Goal: Information Seeking & Learning: Learn about a topic

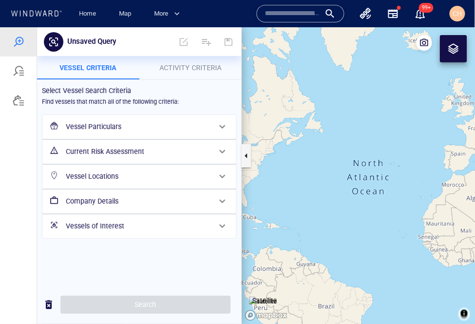
click at [110, 125] on h6 "Vessel Particulars" at bounding box center [138, 126] width 145 height 12
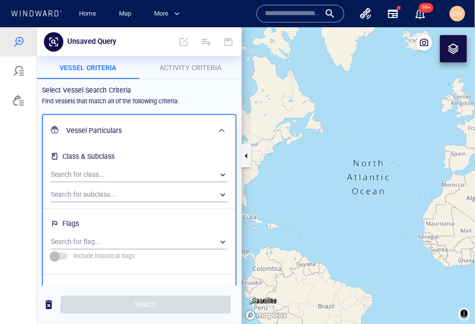
click at [110, 125] on h6 "Vessel Particulars" at bounding box center [138, 130] width 144 height 12
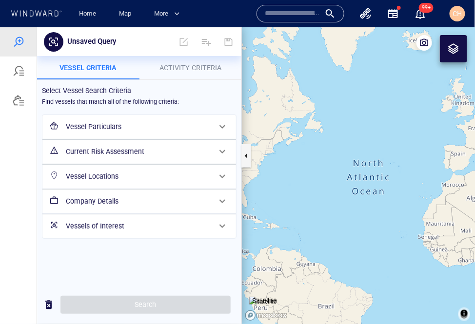
click at [106, 154] on h6 "Current Risk Assessment" at bounding box center [138, 151] width 145 height 12
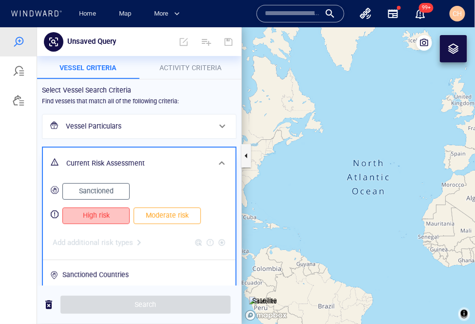
click at [96, 219] on span "High risk" at bounding box center [96, 215] width 47 height 12
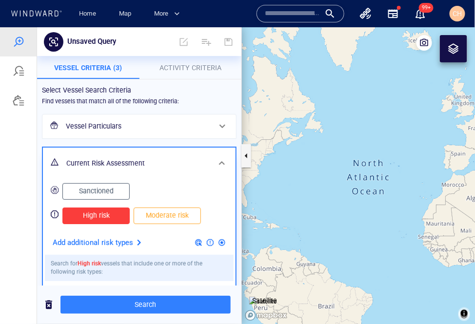
click at [210, 93] on h6 "Select Vessel Search Criteria" at bounding box center [139, 90] width 195 height 12
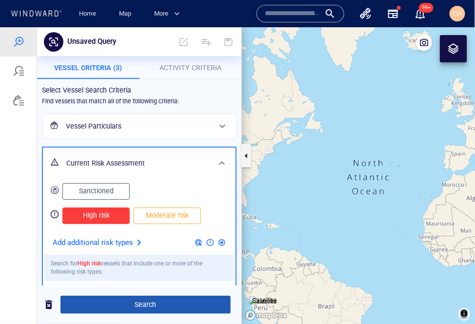
click at [130, 306] on span "Search" at bounding box center [145, 304] width 155 height 12
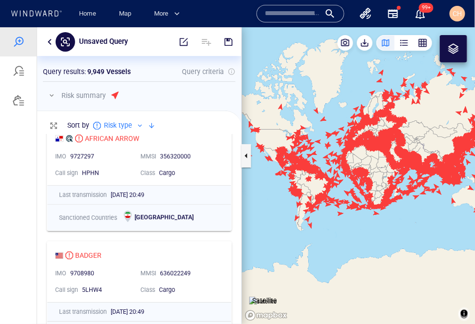
scroll to position [717, 0]
click at [185, 41] on span "button" at bounding box center [184, 42] width 10 height 10
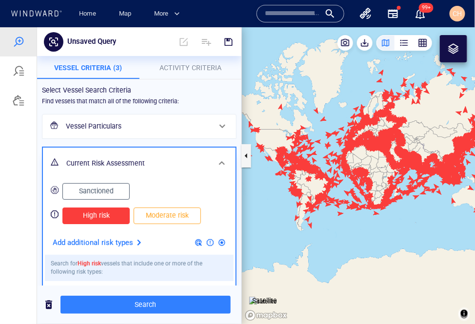
click at [92, 125] on h6 "Vessel Particulars" at bounding box center [138, 126] width 145 height 12
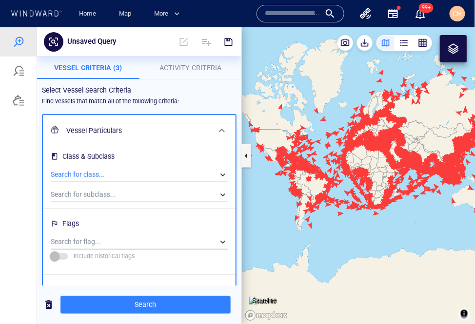
click at [86, 169] on div "​" at bounding box center [139, 174] width 177 height 15
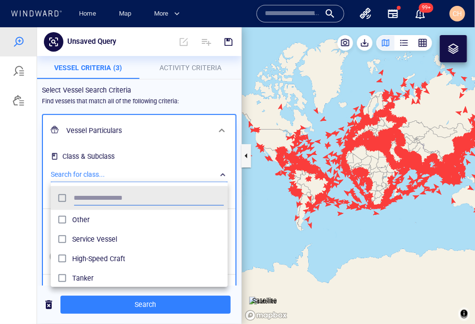
scroll to position [97, 177]
click at [122, 298] on div at bounding box center [237, 175] width 475 height 297
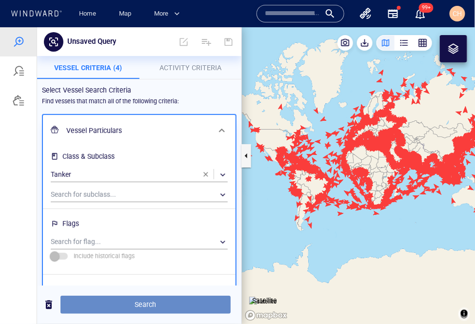
click at [112, 310] on span "Search" at bounding box center [145, 304] width 155 height 12
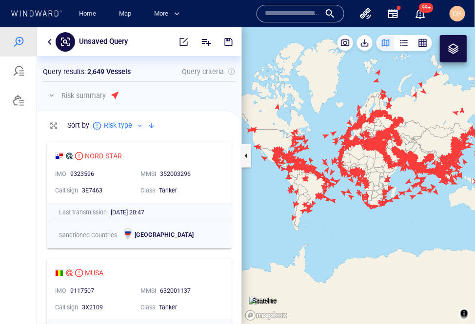
scroll to position [1690, 0]
